Goal: Book appointment/travel/reservation

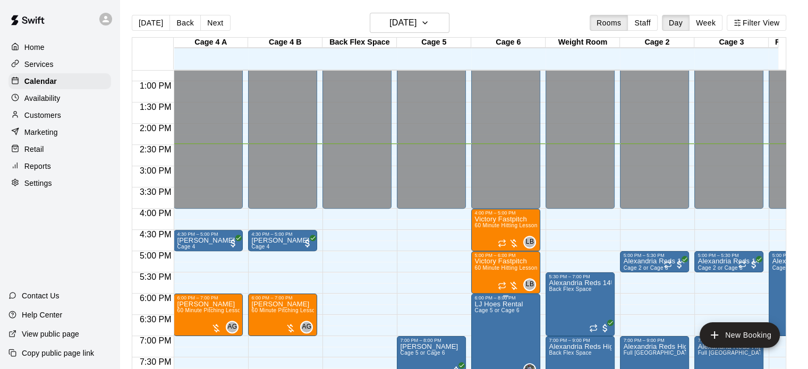
scroll to position [455, 0]
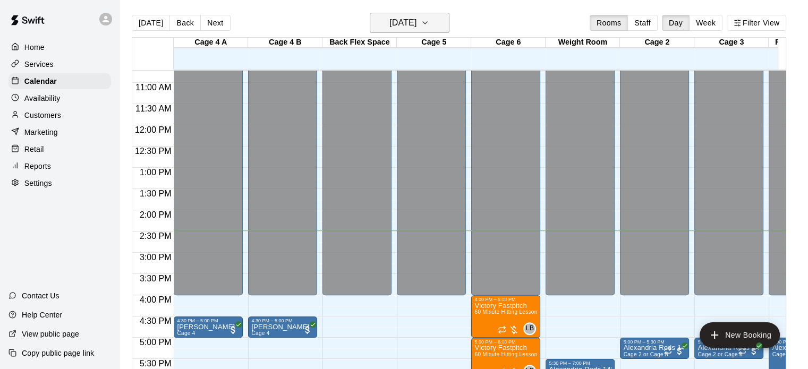
click at [389, 21] on h6 "[DATE]" at bounding box center [402, 22] width 27 height 15
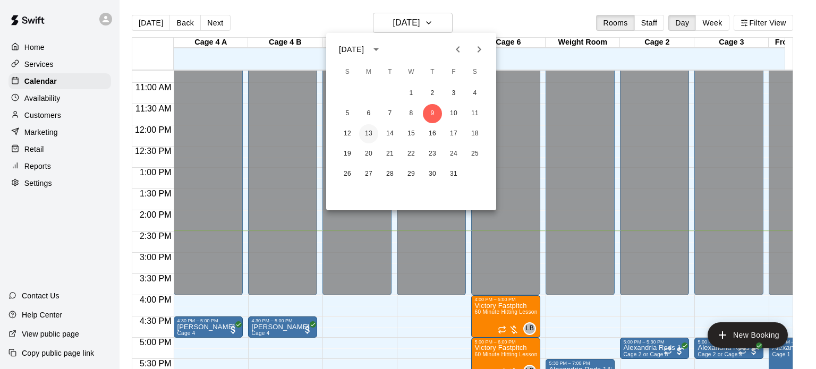
click at [366, 129] on button "13" at bounding box center [368, 133] width 19 height 19
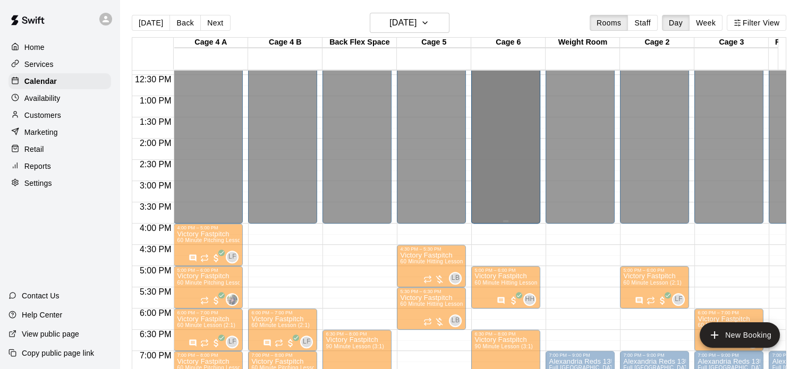
scroll to position [591, 0]
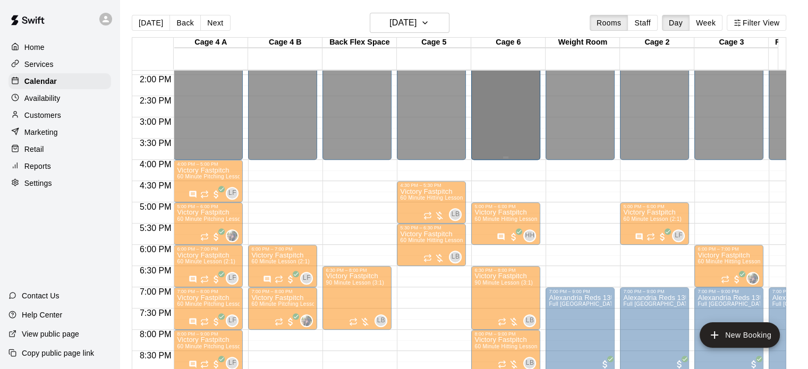
drag, startPoint x: 493, startPoint y: 107, endPoint x: 497, endPoint y: 130, distance: 23.1
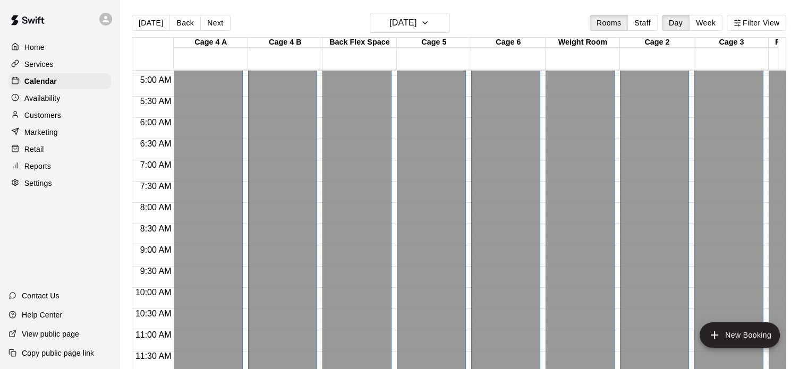
scroll to position [213, 0]
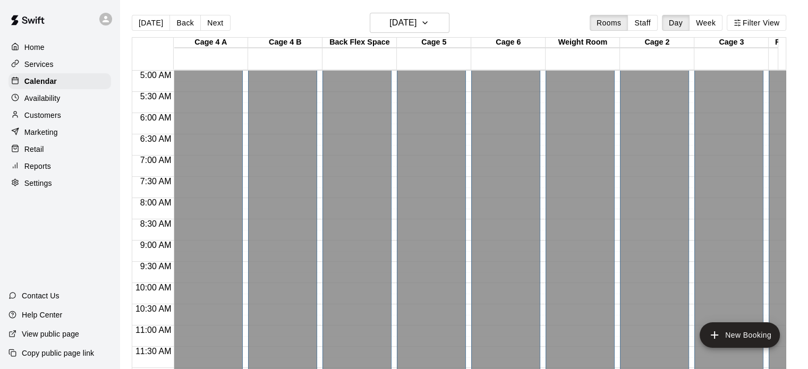
click at [491, 245] on div "Closed" at bounding box center [505, 203] width 63 height 677
click at [648, 21] on button "Staff" at bounding box center [642, 23] width 30 height 16
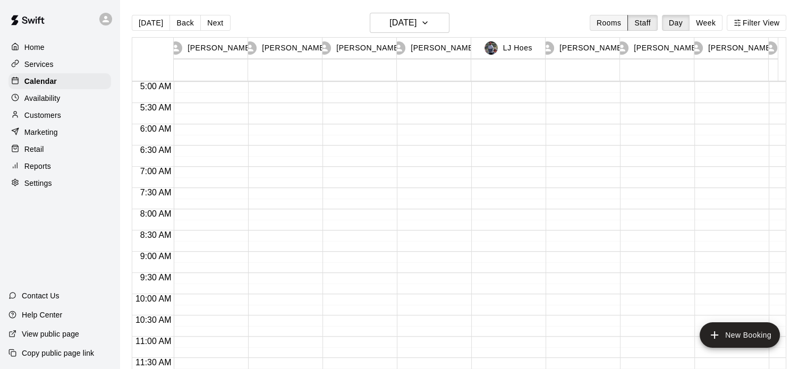
click at [612, 19] on button "Rooms" at bounding box center [609, 23] width 38 height 16
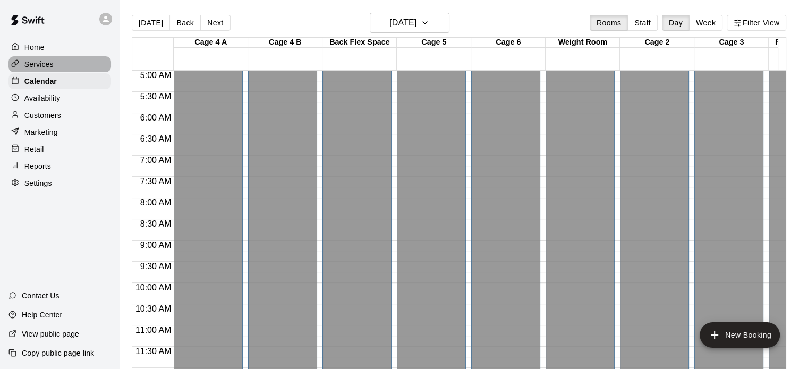
click at [36, 65] on p "Services" at bounding box center [38, 64] width 29 height 11
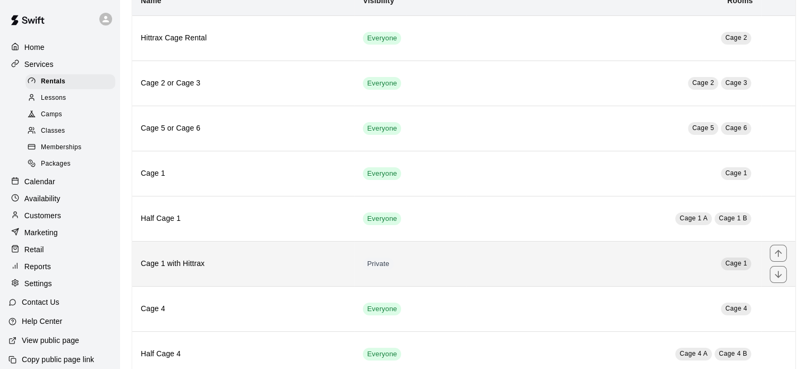
scroll to position [56, 0]
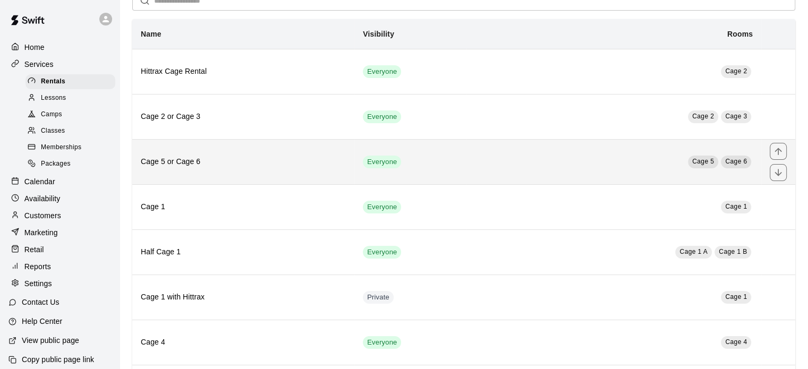
click at [742, 160] on span "Cage 6" at bounding box center [736, 161] width 22 height 7
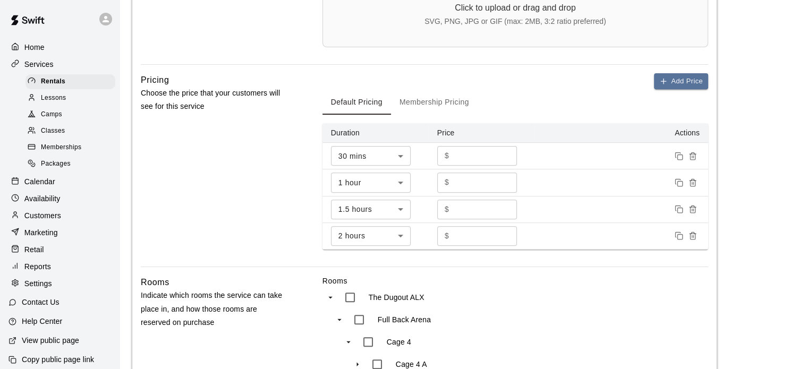
scroll to position [638, 0]
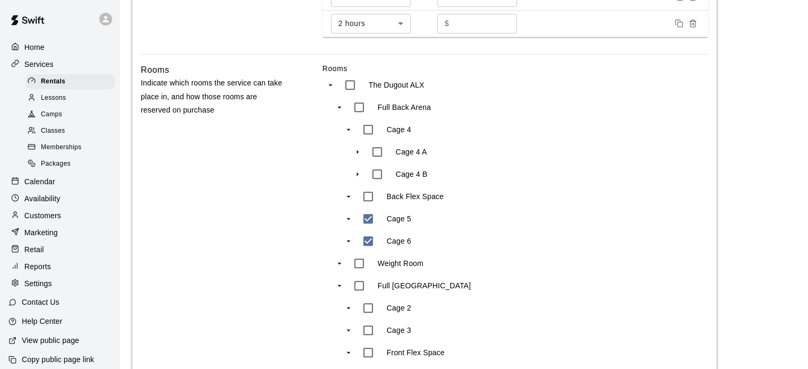
type input "***"
click at [413, 192] on p "Back Flex Space" at bounding box center [415, 196] width 57 height 11
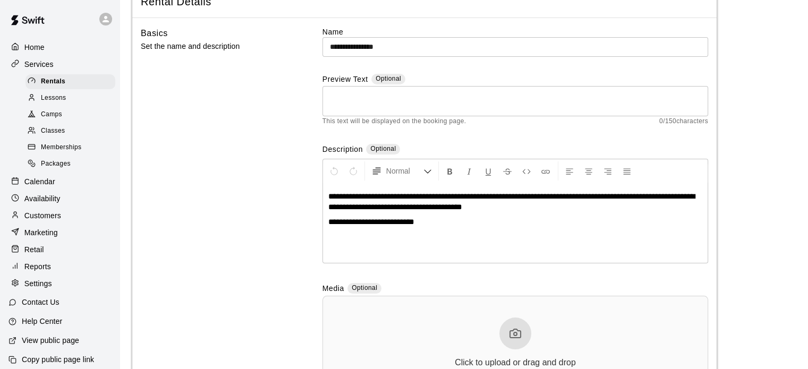
scroll to position [0, 0]
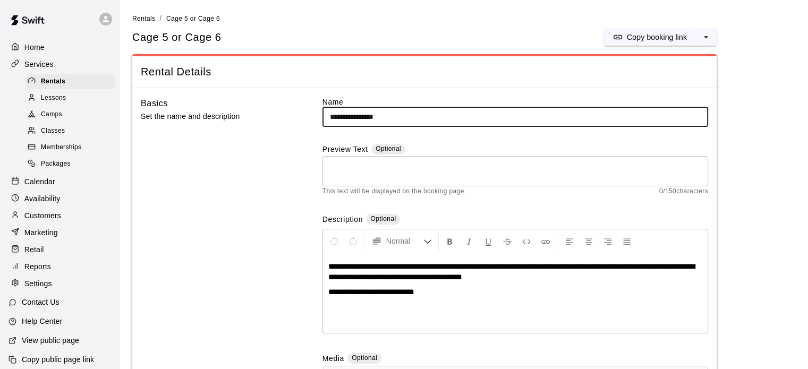
drag, startPoint x: 397, startPoint y: 116, endPoint x: 279, endPoint y: 109, distance: 118.1
click at [279, 109] on div "**********" at bounding box center [424, 293] width 567 height 393
drag, startPoint x: 204, startPoint y: 196, endPoint x: 197, endPoint y: 196, distance: 7.4
click at [202, 195] on div "Basics Set the name and description" at bounding box center [215, 293] width 148 height 393
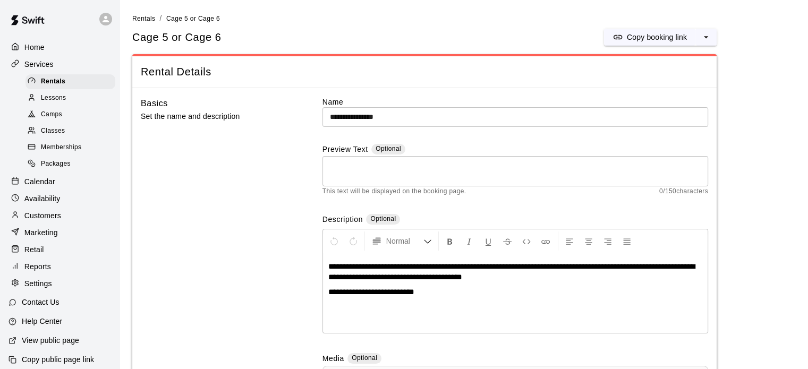
click at [147, 20] on span "Rentals" at bounding box center [143, 18] width 23 height 7
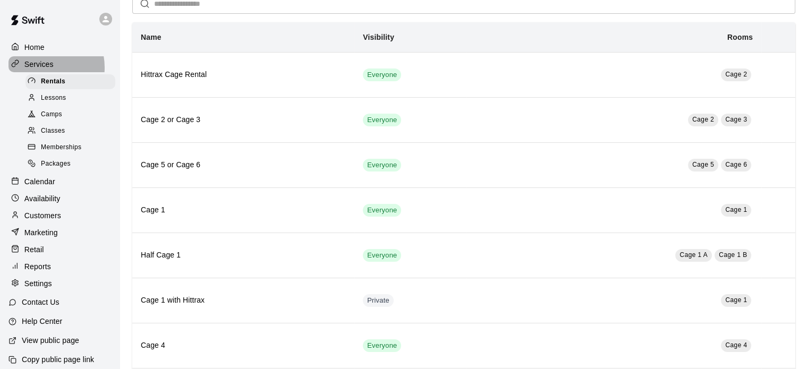
click at [40, 69] on p "Services" at bounding box center [38, 64] width 29 height 11
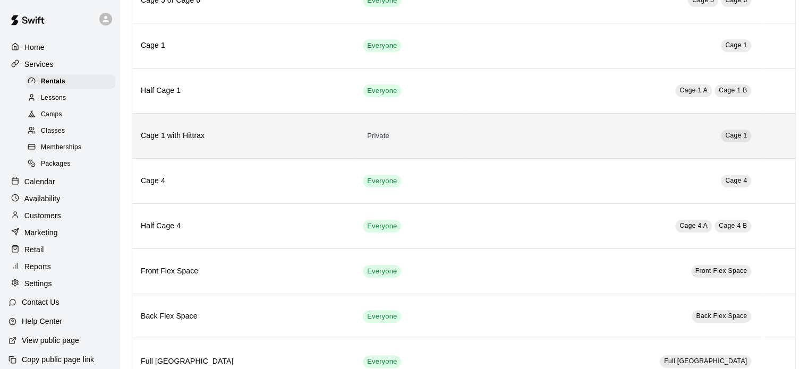
scroll to position [163, 0]
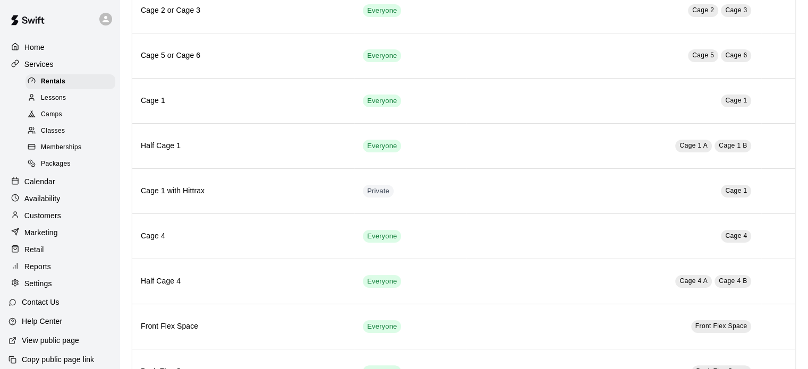
click at [60, 169] on span "Packages" at bounding box center [56, 164] width 30 height 11
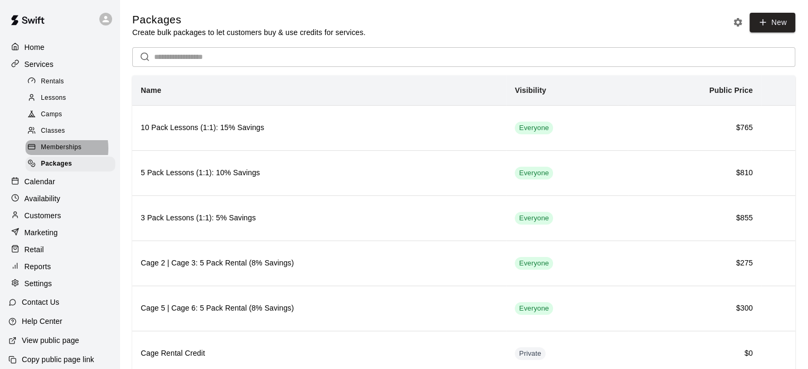
click at [55, 153] on span "Memberships" at bounding box center [61, 147] width 40 height 11
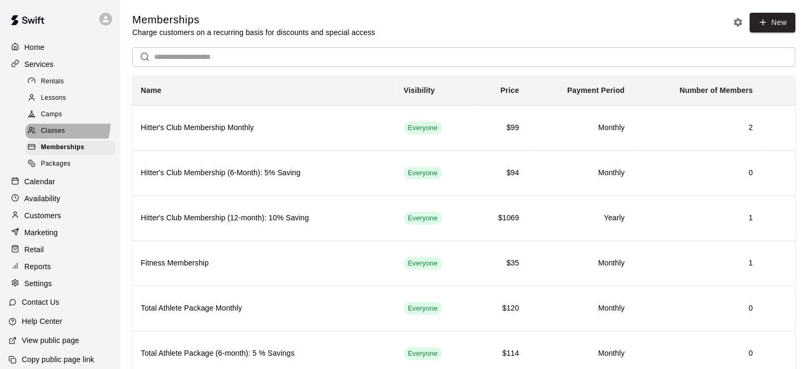
click at [60, 128] on div "Classes" at bounding box center [71, 131] width 90 height 15
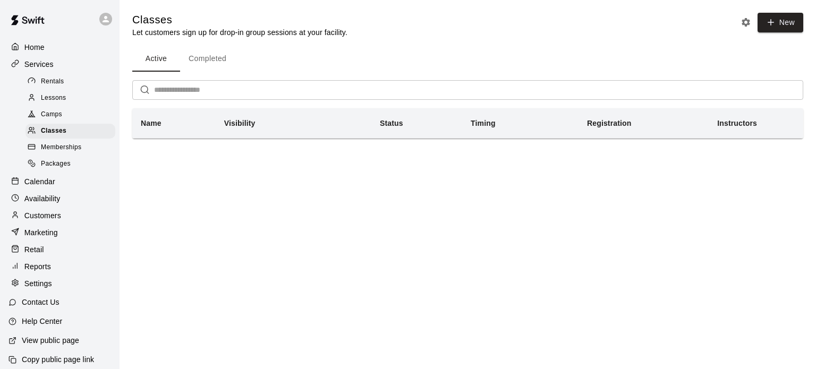
click at [57, 117] on span "Camps" at bounding box center [51, 114] width 21 height 11
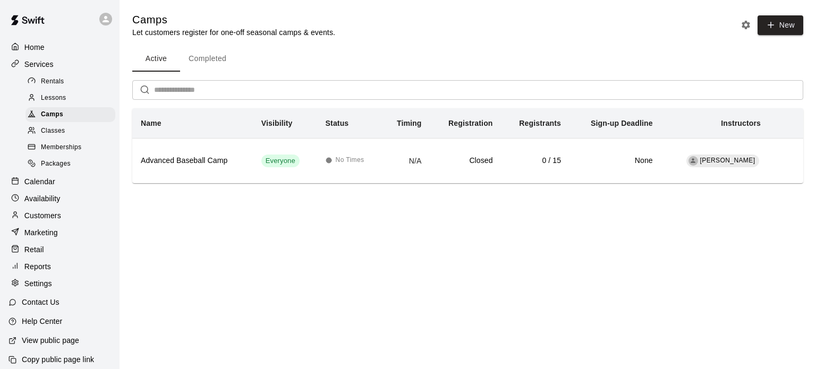
click at [61, 99] on span "Lessons" at bounding box center [54, 98] width 26 height 11
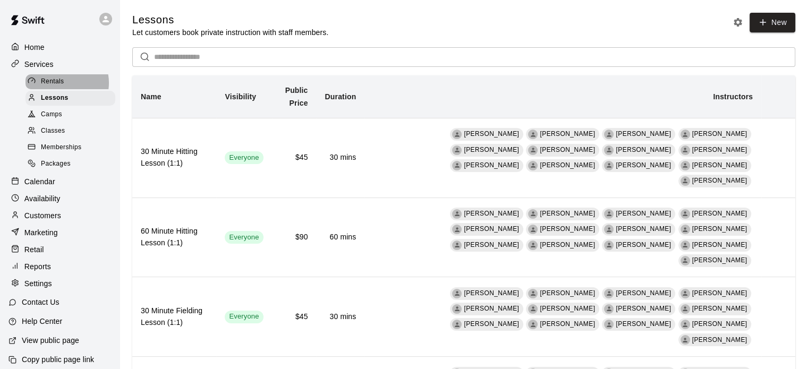
click at [61, 84] on span "Rentals" at bounding box center [52, 82] width 23 height 11
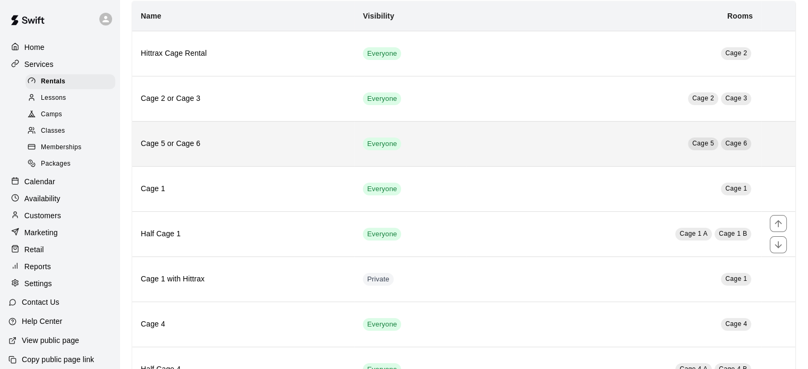
scroll to position [56, 0]
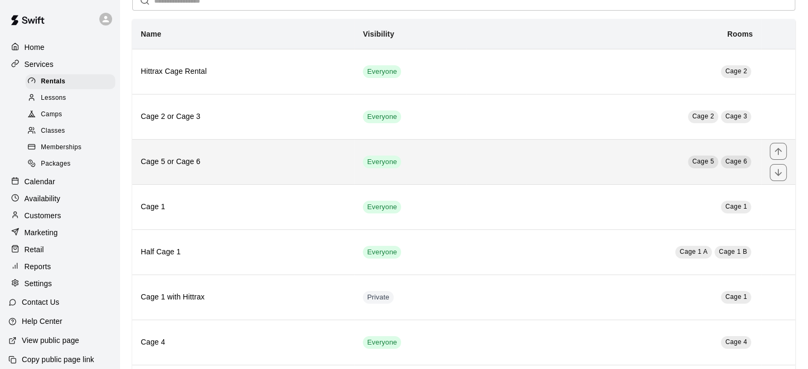
click at [354, 169] on td "Everyone" at bounding box center [410, 161] width 112 height 45
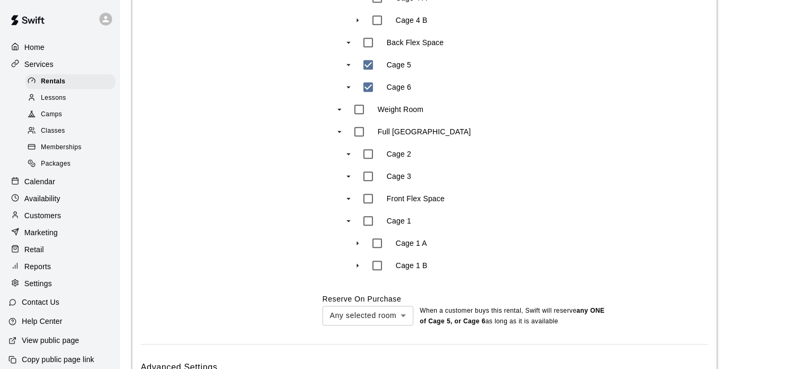
scroll to position [797, 0]
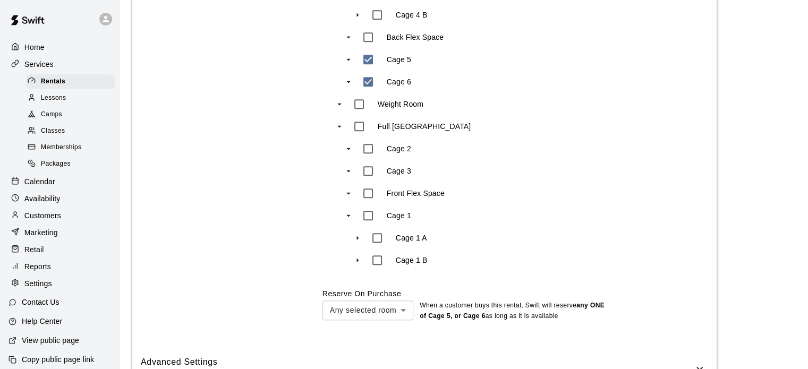
type input "***"
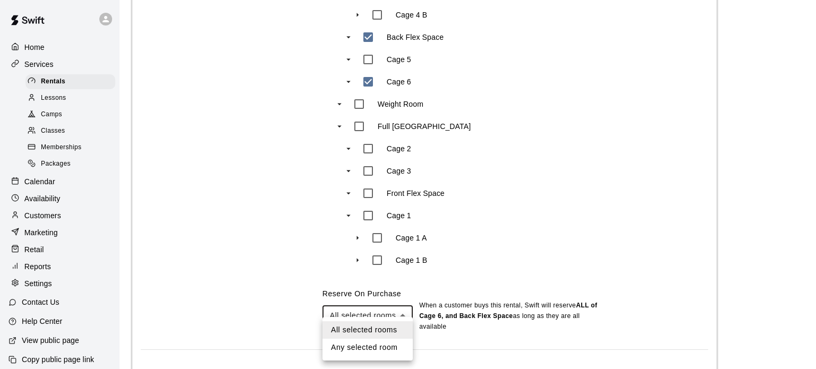
click at [402, 315] on div at bounding box center [408, 184] width 816 height 369
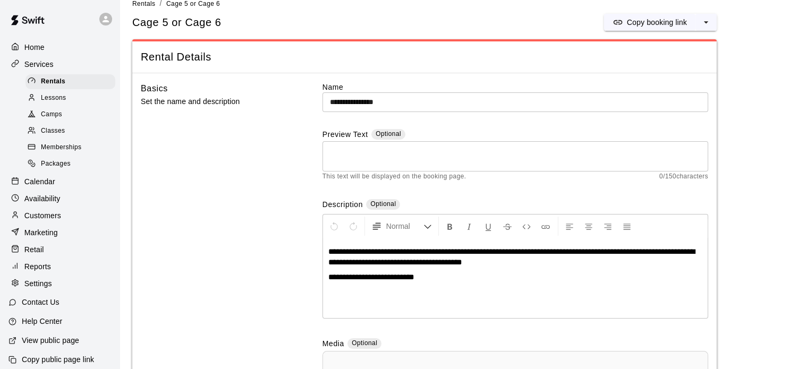
scroll to position [0, 0]
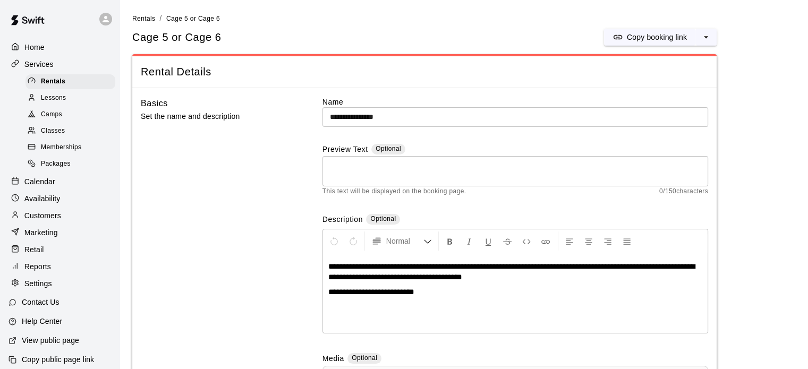
click at [142, 19] on span "Rentals" at bounding box center [143, 18] width 23 height 7
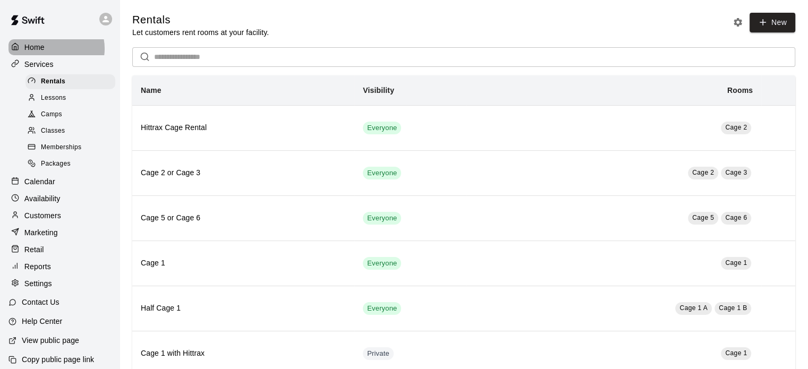
click at [50, 48] on div "Home" at bounding box center [60, 47] width 103 height 16
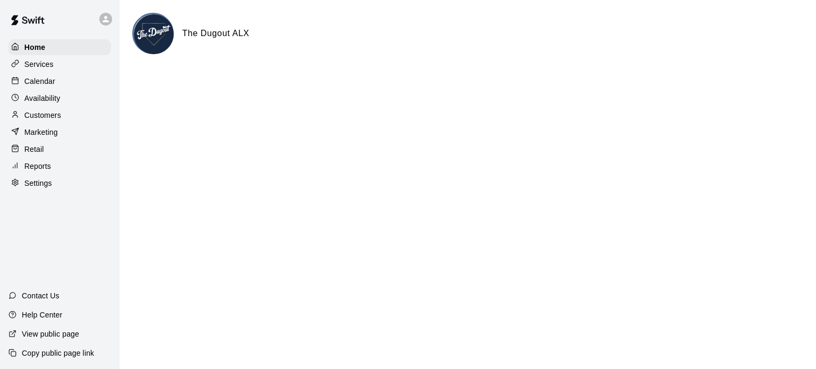
click at [41, 65] on p "Services" at bounding box center [38, 64] width 29 height 11
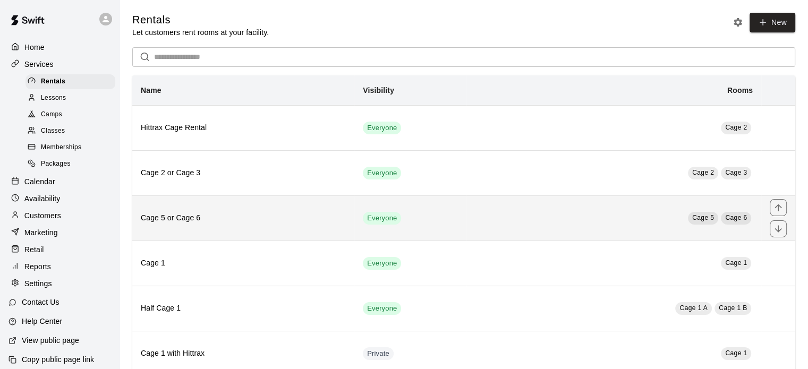
click at [188, 215] on h6 "Cage 5 or Cage 6" at bounding box center [243, 219] width 205 height 12
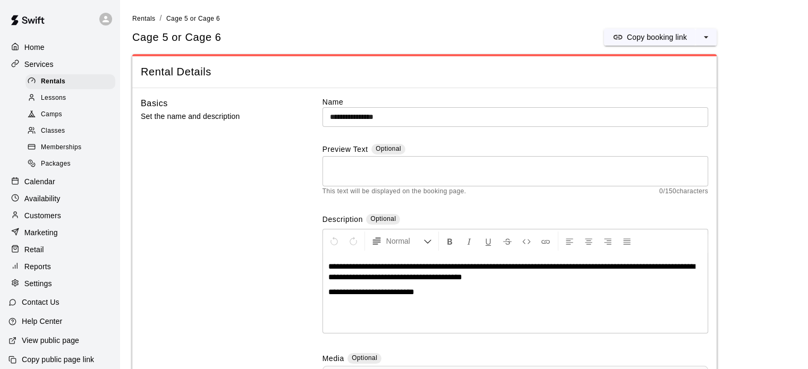
click at [29, 185] on p "Calendar" at bounding box center [39, 181] width 31 height 11
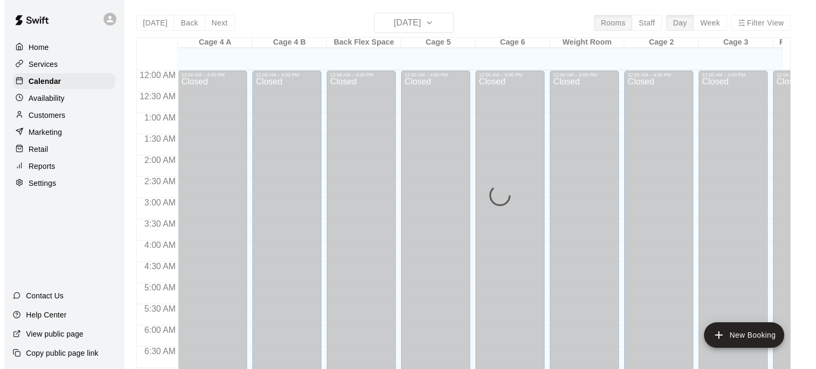
scroll to position [618, 0]
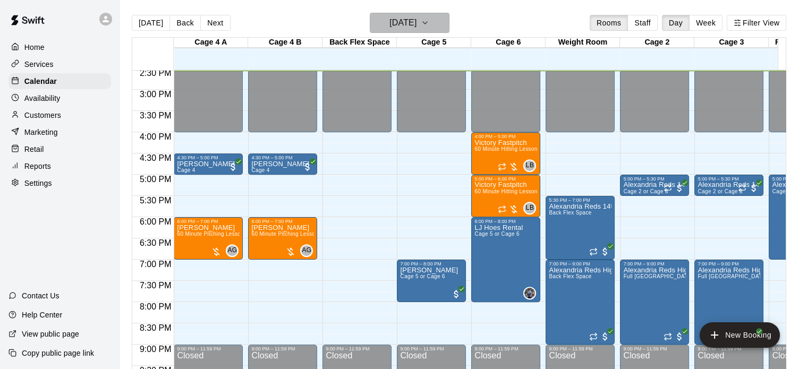
click at [429, 25] on icon "button" at bounding box center [425, 22] width 9 height 13
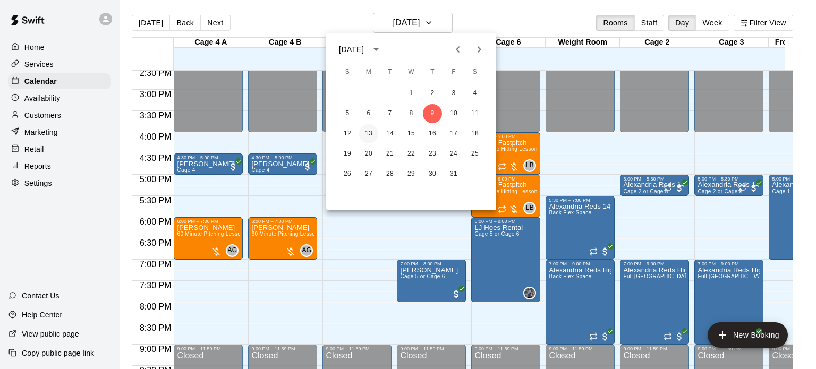
click at [368, 133] on button "13" at bounding box center [368, 133] width 19 height 19
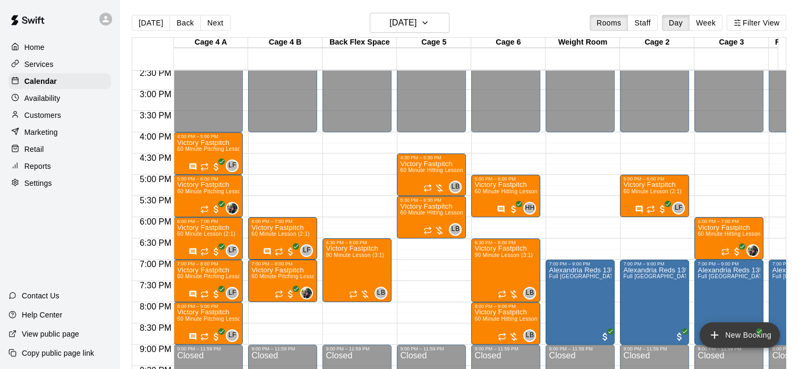
click at [735, 335] on button "New Booking" at bounding box center [740, 335] width 80 height 26
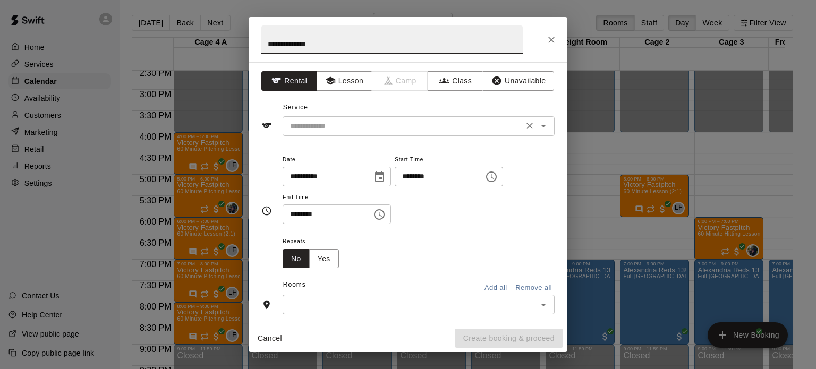
type input "**********"
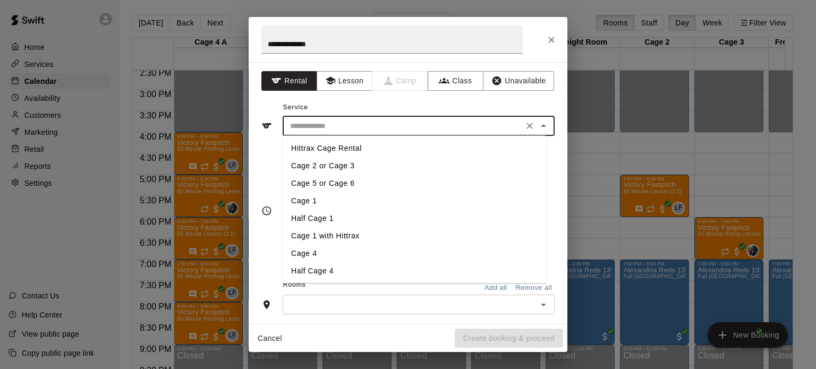
click at [344, 124] on input "text" at bounding box center [403, 126] width 234 height 13
click at [343, 180] on li "Cage 5 or Cage 6" at bounding box center [415, 184] width 264 height 18
type input "**********"
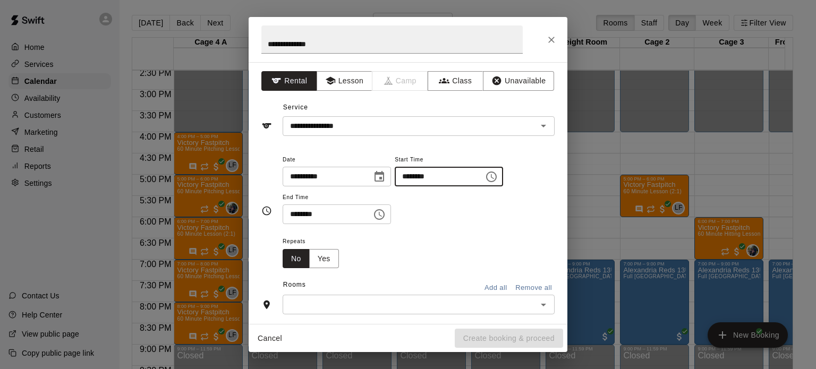
click at [457, 168] on input "********" at bounding box center [436, 177] width 82 height 20
click at [497, 172] on icon "Choose time, selected time is 2:00 PM" at bounding box center [491, 177] width 11 height 11
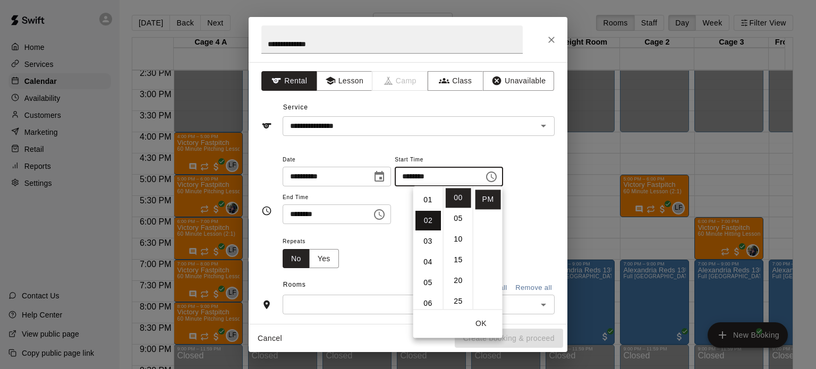
scroll to position [0, 0]
click at [426, 196] on li "12" at bounding box center [428, 198] width 26 height 20
click at [423, 275] on li "09" at bounding box center [428, 278] width 26 height 20
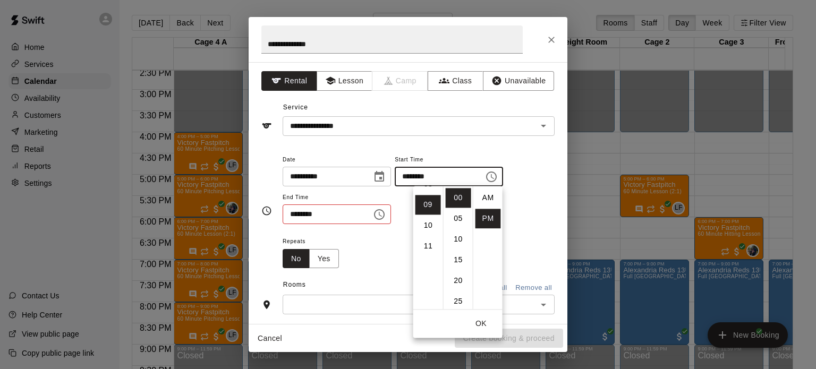
scroll to position [186, 0]
click at [457, 267] on li "30" at bounding box center [459, 269] width 26 height 20
click at [482, 196] on li "AM" at bounding box center [488, 198] width 26 height 20
type input "********"
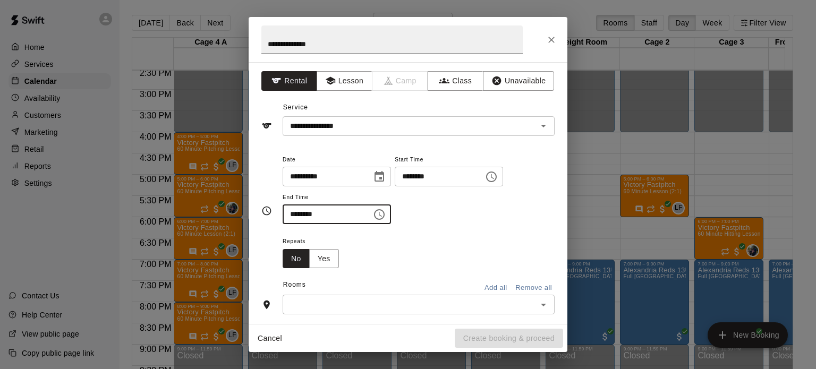
click at [337, 213] on input "********" at bounding box center [324, 215] width 82 height 20
drag, startPoint x: 319, startPoint y: 210, endPoint x: 323, endPoint y: 214, distance: 5.6
click at [320, 211] on input "********" at bounding box center [324, 215] width 82 height 20
type input "********"
drag, startPoint x: 478, startPoint y: 225, endPoint x: 437, endPoint y: 240, distance: 42.8
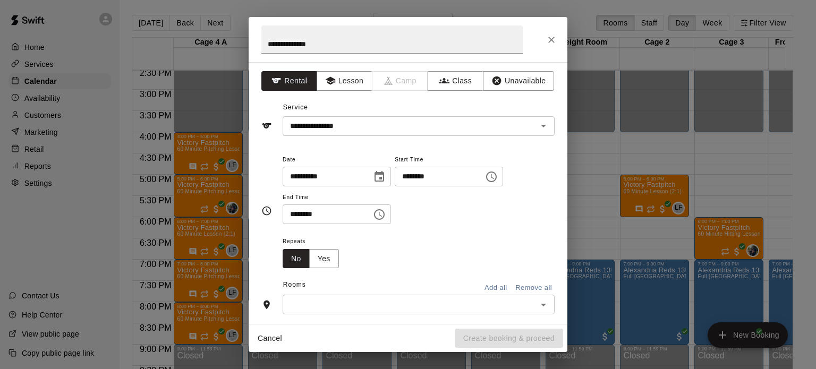
click at [477, 225] on div "**********" at bounding box center [419, 194] width 272 height 82
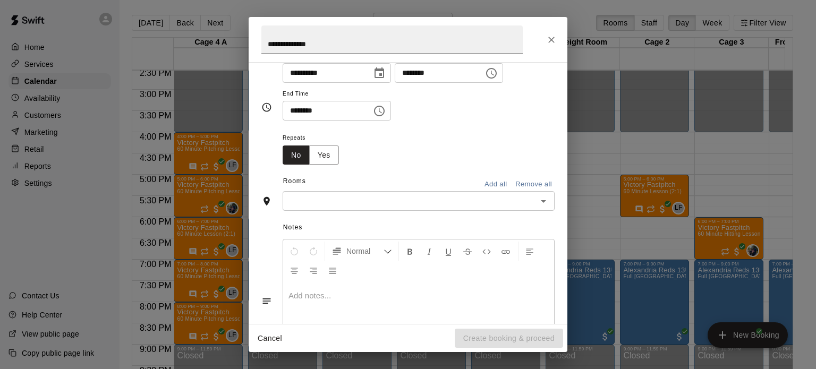
scroll to position [106, 0]
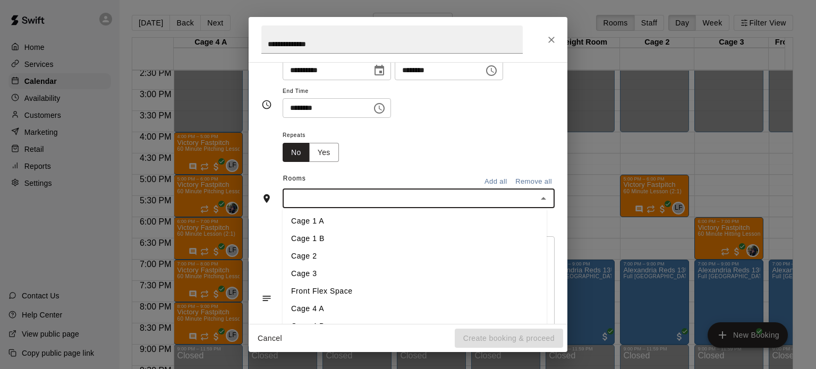
click at [334, 201] on input "text" at bounding box center [410, 198] width 248 height 13
click at [310, 308] on li "Cage 6" at bounding box center [415, 309] width 264 height 18
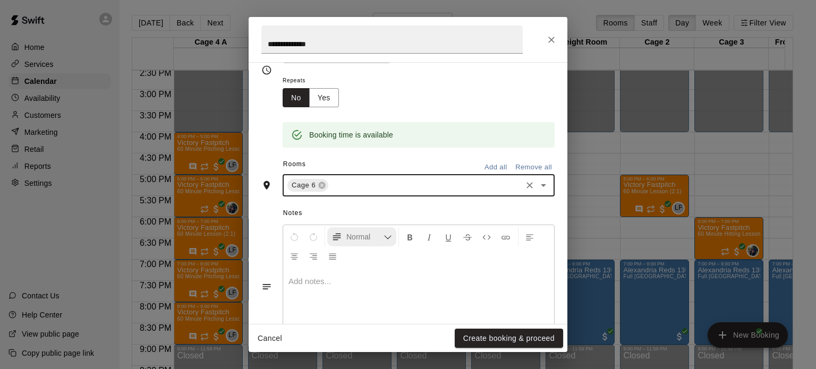
scroll to position [179, 0]
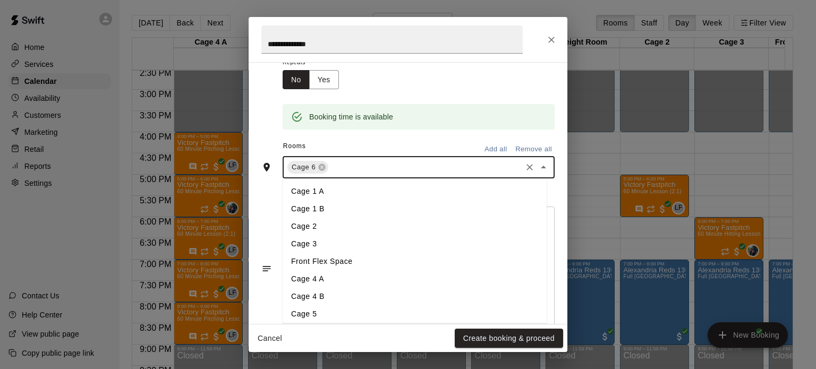
click at [374, 169] on input "text" at bounding box center [425, 167] width 190 height 13
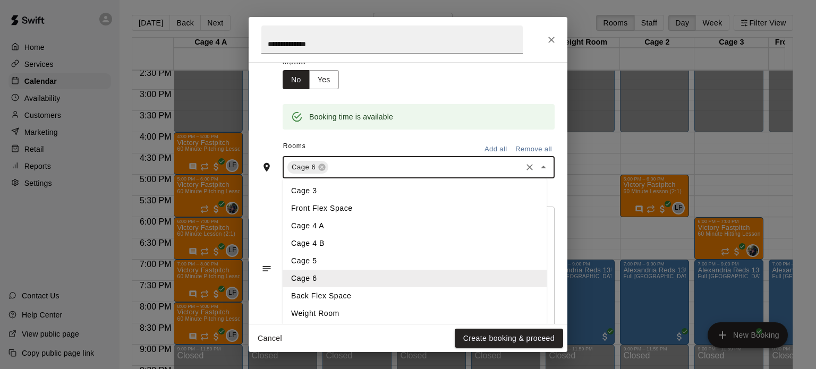
scroll to position [53, 0]
click at [330, 293] on li "Back Flex Space" at bounding box center [415, 296] width 264 height 18
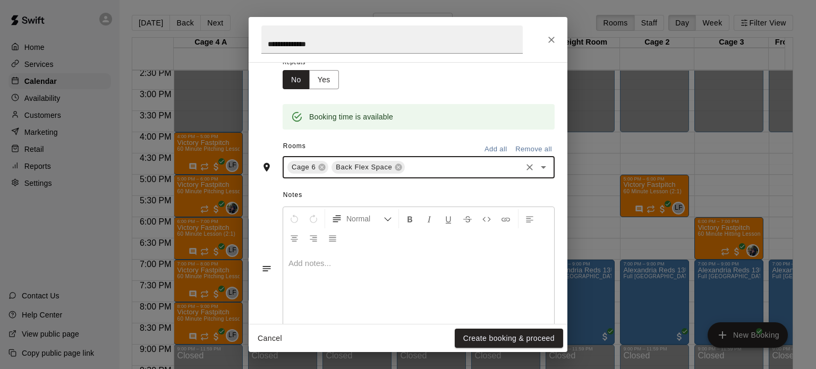
click at [371, 267] on p at bounding box center [418, 263] width 260 height 11
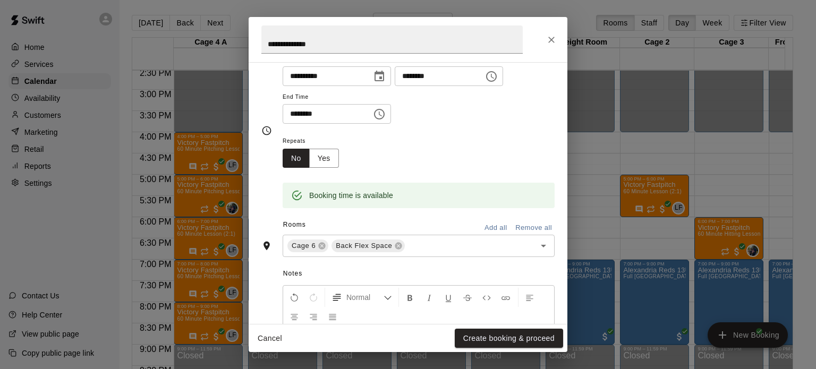
scroll to position [106, 0]
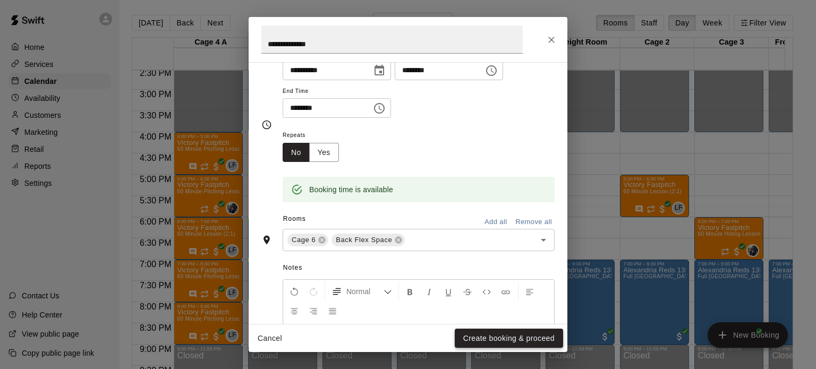
click at [502, 336] on button "Create booking & proceed" at bounding box center [509, 339] width 108 height 20
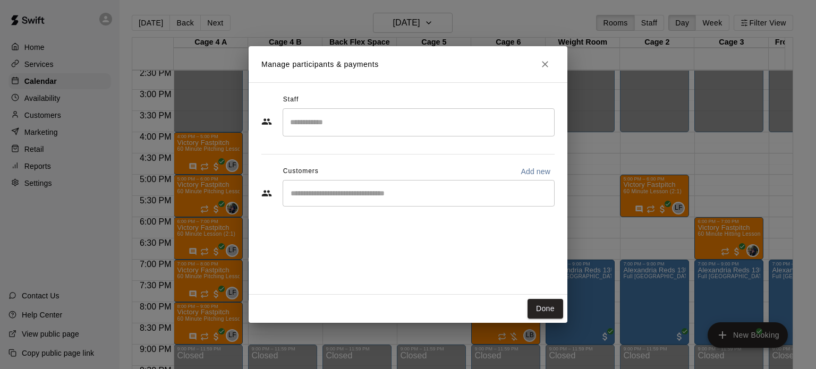
click at [363, 122] on input "Search staff" at bounding box center [418, 122] width 262 height 19
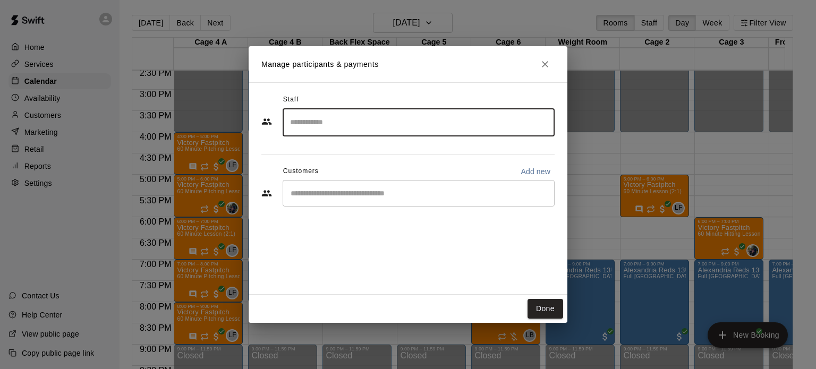
click at [363, 123] on input "Search staff" at bounding box center [418, 122] width 262 height 19
click at [351, 123] on input "Search staff" at bounding box center [418, 122] width 262 height 19
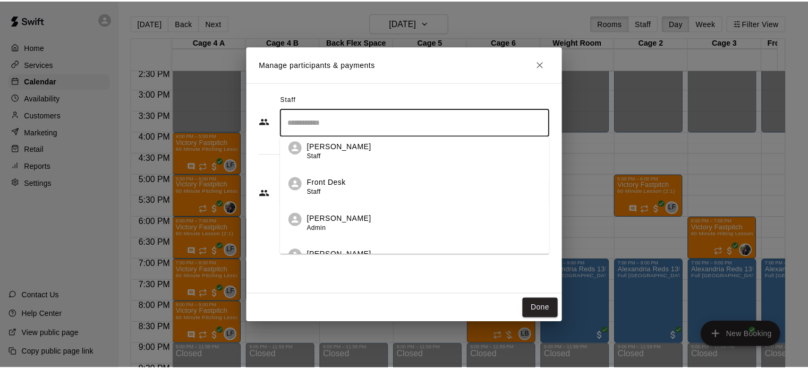
scroll to position [1009, 0]
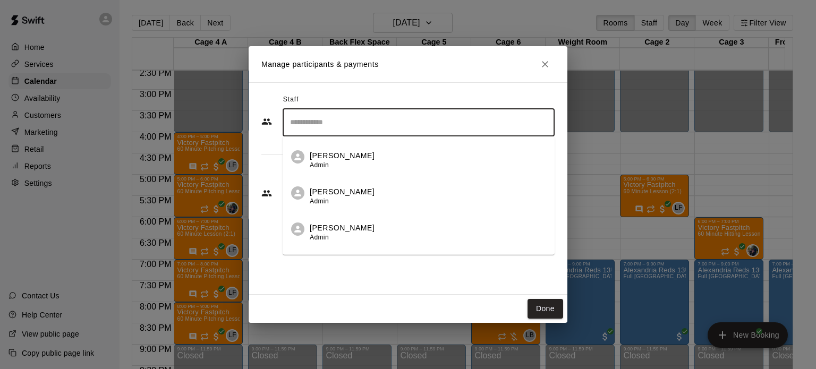
drag, startPoint x: 353, startPoint y: 230, endPoint x: 353, endPoint y: 236, distance: 5.8
click at [353, 231] on p "[PERSON_NAME]" at bounding box center [342, 227] width 65 height 11
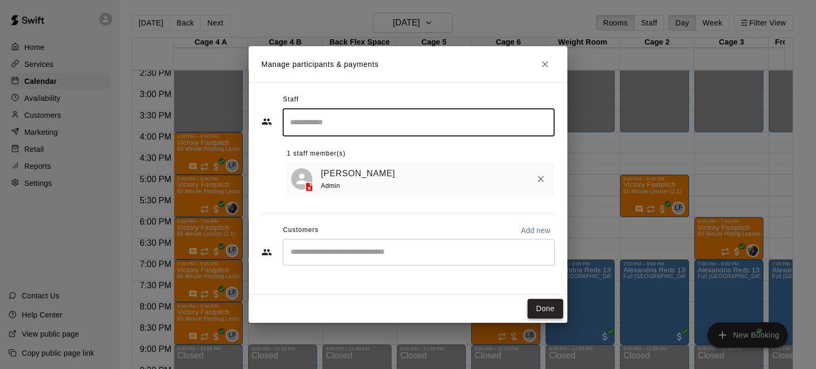
click at [546, 310] on button "Done" at bounding box center [546, 309] width 36 height 20
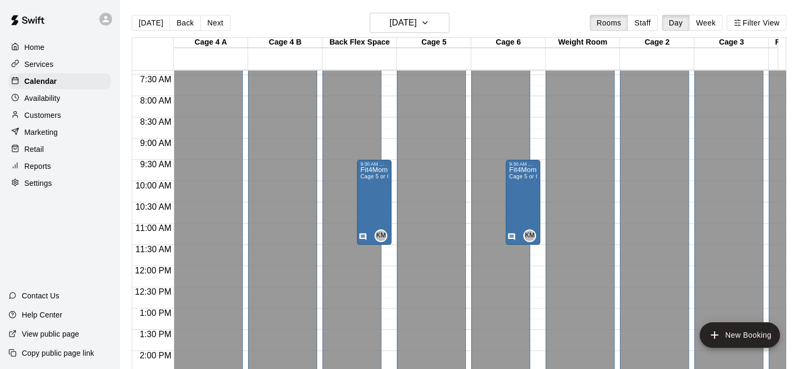
scroll to position [319, 0]
